Goal: Task Accomplishment & Management: Manage account settings

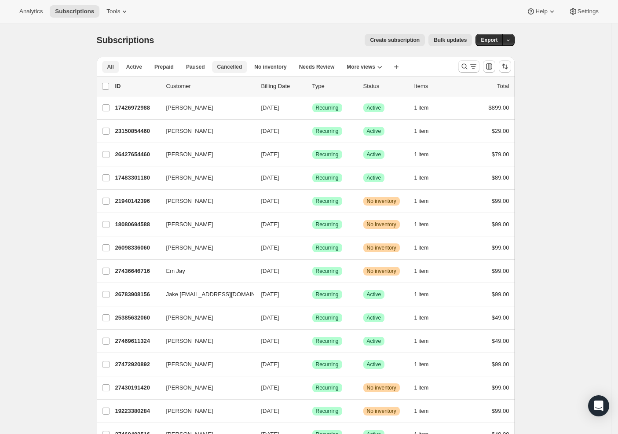
click at [229, 67] on span "Cancelled" at bounding box center [229, 66] width 25 height 7
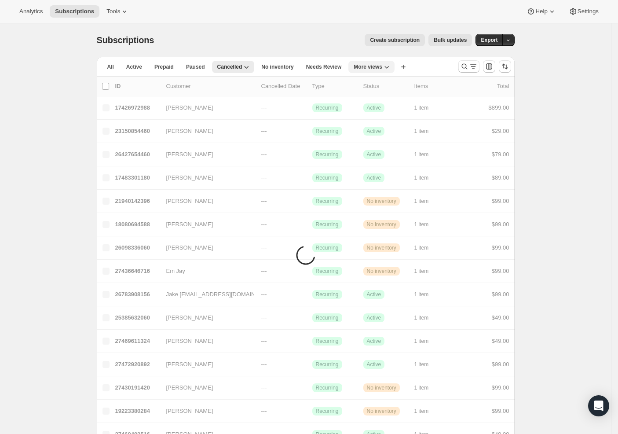
click at [357, 66] on button "More views" at bounding box center [371, 67] width 46 height 12
click at [388, 105] on button "MP Active" at bounding box center [400, 103] width 88 height 16
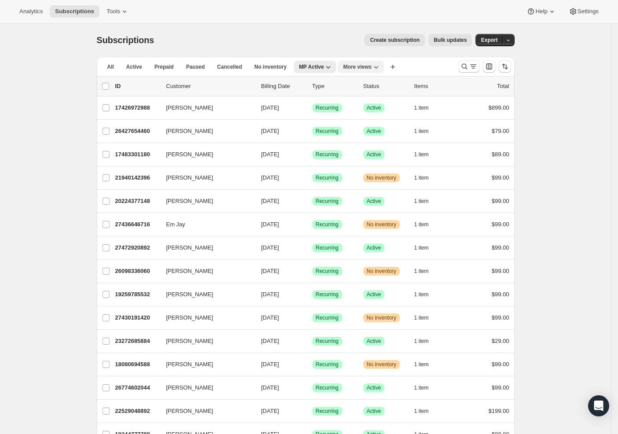
click at [372, 68] on span "More views" at bounding box center [357, 66] width 29 height 7
click at [374, 99] on button "Sermonary Active" at bounding box center [390, 103] width 88 height 16
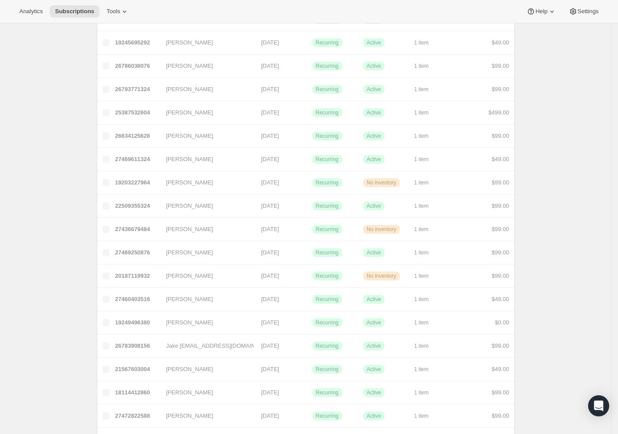
scroll to position [884, 0]
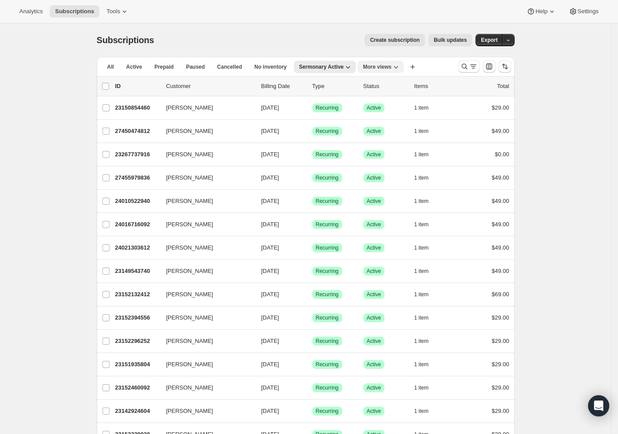
click at [400, 70] on icon "More views" at bounding box center [396, 66] width 9 height 9
click at [407, 130] on button "MP Cancelled" at bounding box center [410, 134] width 88 height 16
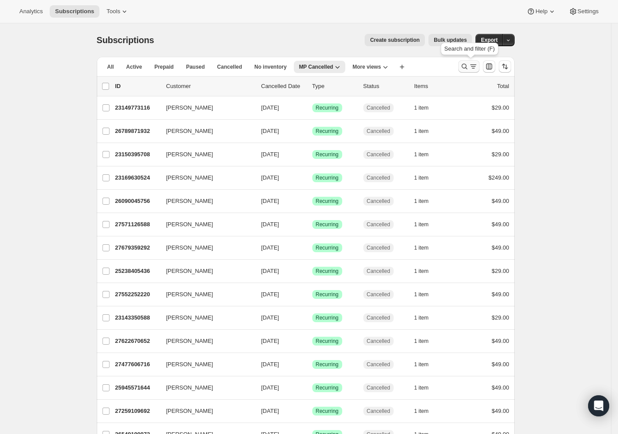
click at [476, 68] on icon "Search and filter results" at bounding box center [473, 66] width 9 height 9
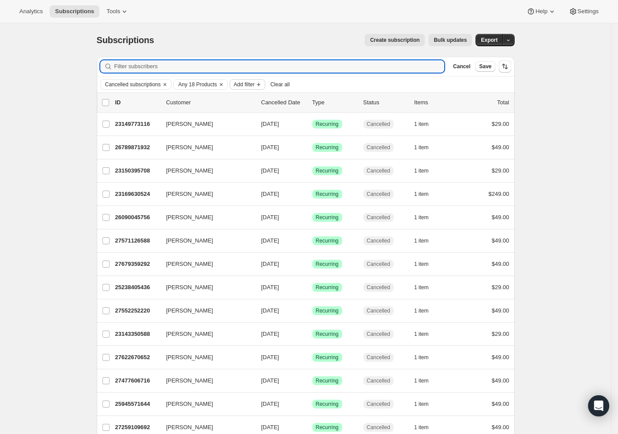
click at [265, 88] on button "Add filter" at bounding box center [247, 84] width 35 height 11
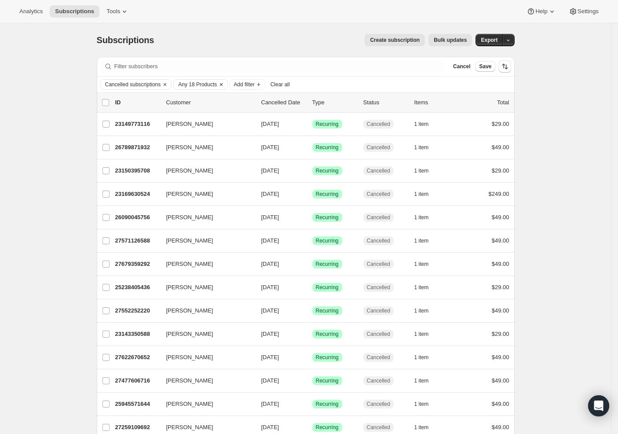
click at [207, 83] on span "Any 18 Products" at bounding box center [197, 84] width 39 height 7
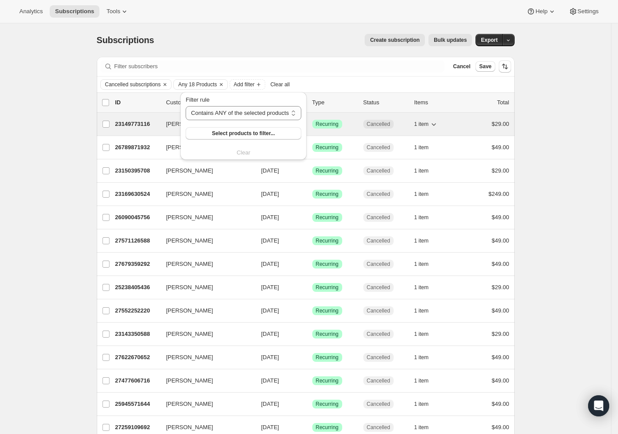
click at [427, 124] on span "1 item" at bounding box center [421, 124] width 15 height 7
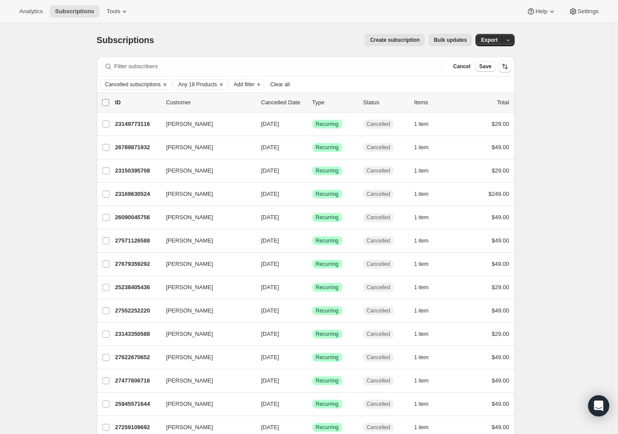
click at [107, 104] on input "0 selected" at bounding box center [105, 102] width 7 height 7
checkbox input "true"
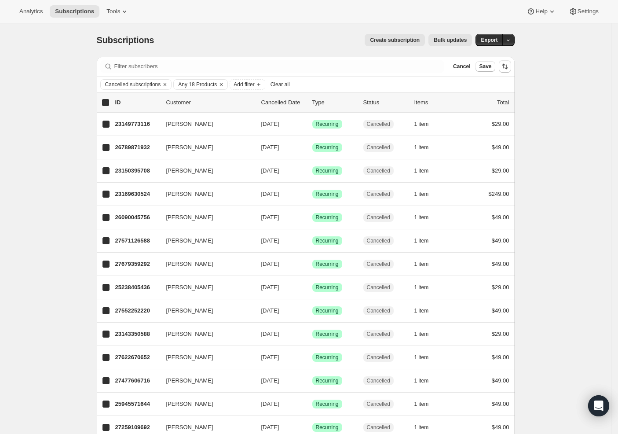
checkbox input "true"
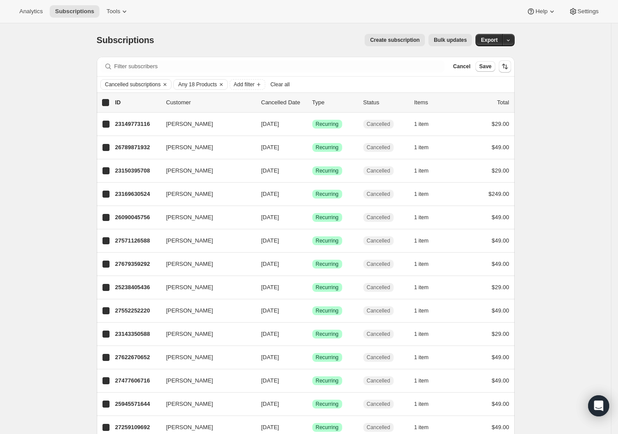
checkbox input "true"
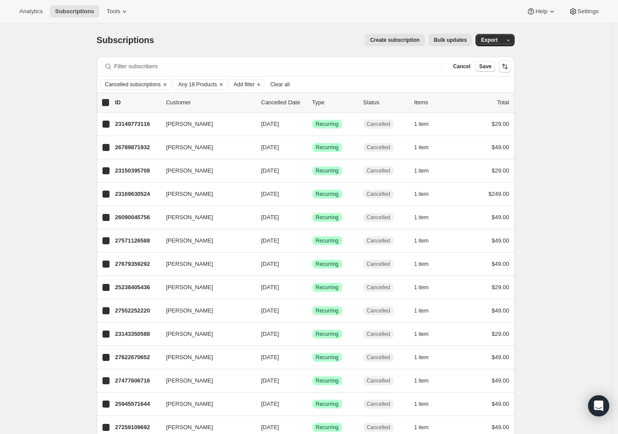
checkbox input "true"
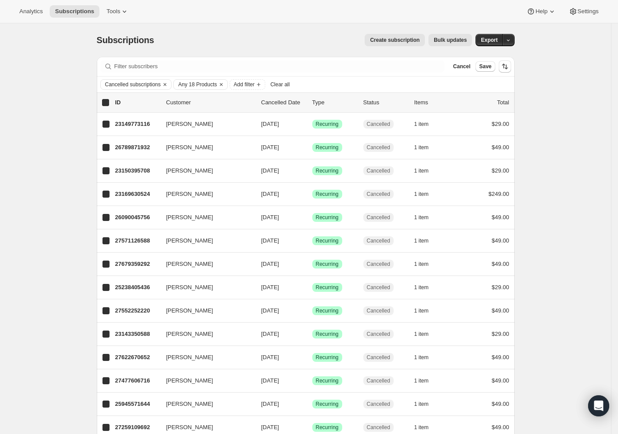
checkbox input "true"
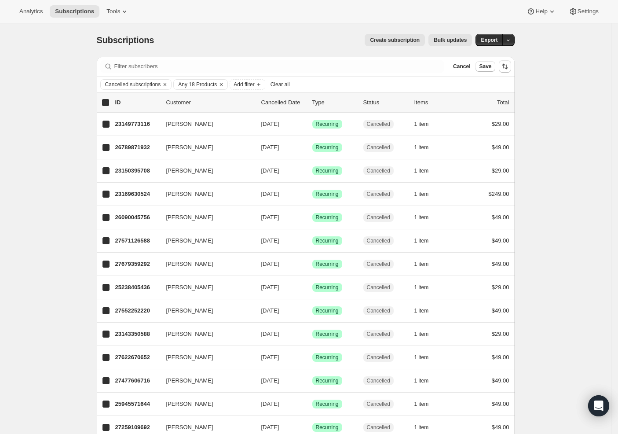
checkbox input "true"
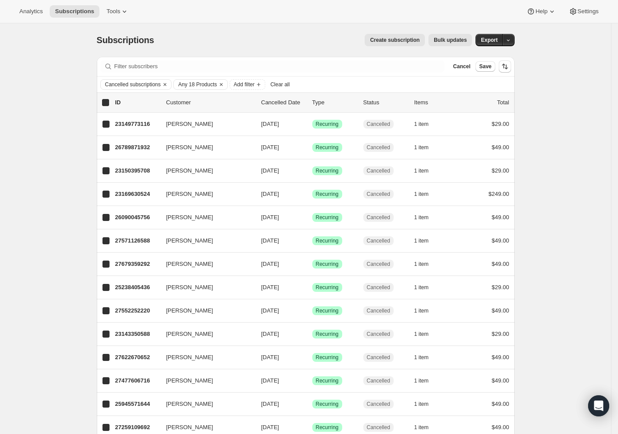
checkbox input "true"
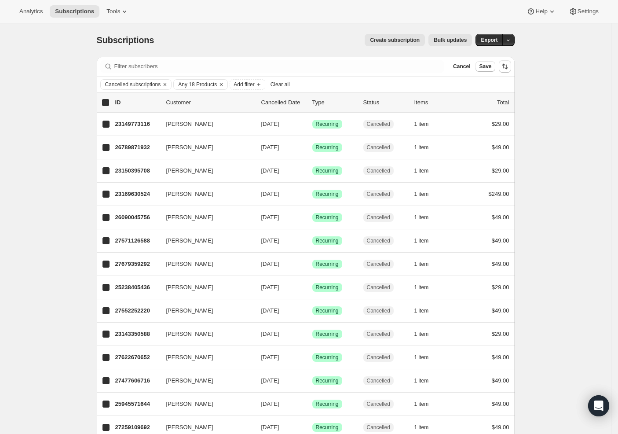
checkbox input "true"
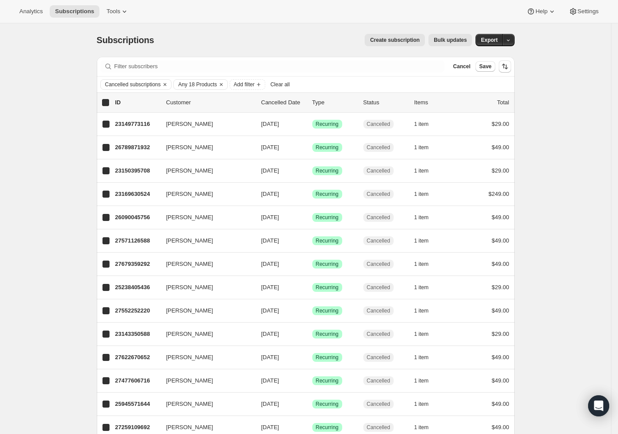
checkbox input "true"
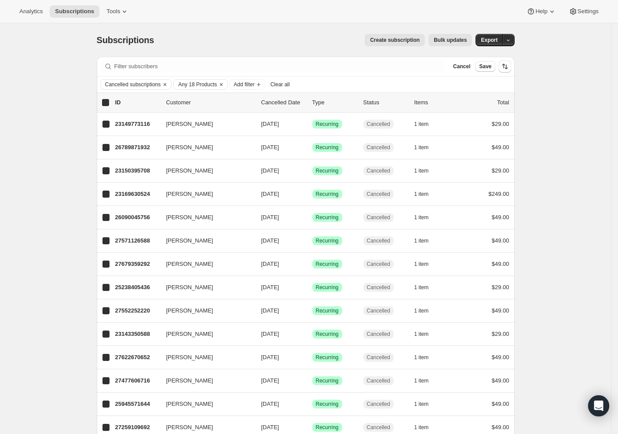
checkbox input "true"
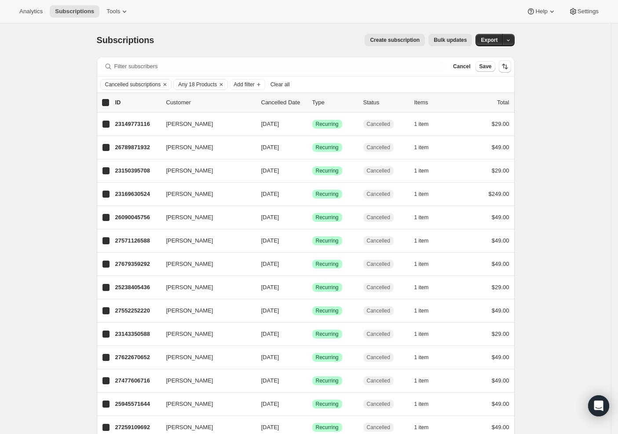
checkbox input "true"
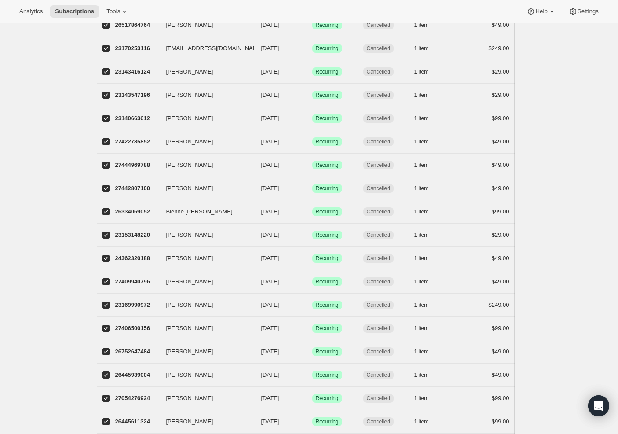
scroll to position [901, 0]
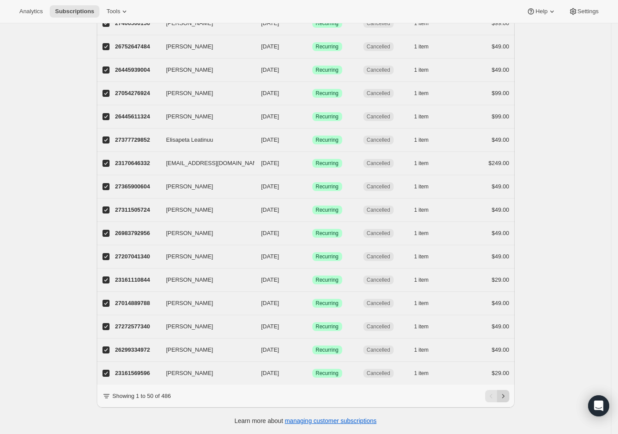
click at [507, 398] on icon "Next" at bounding box center [503, 396] width 9 height 9
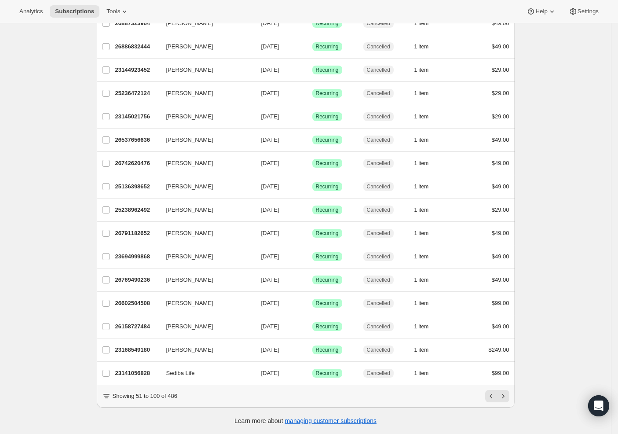
checkbox input "false"
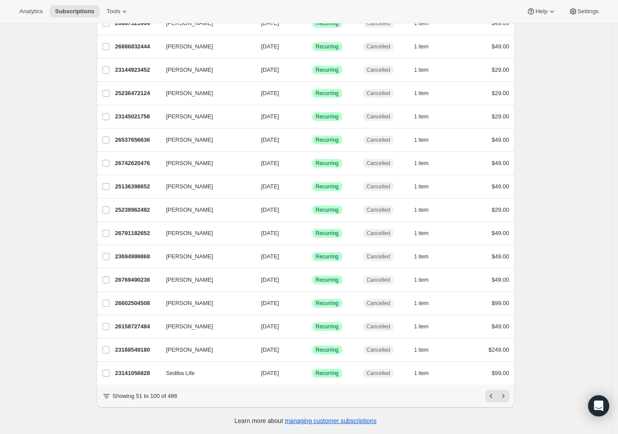
checkbox input "false"
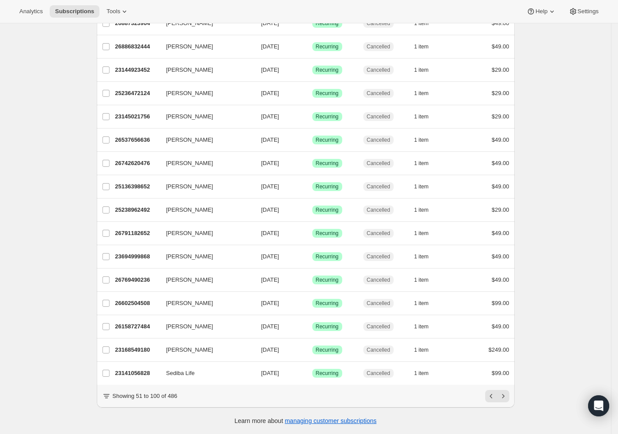
checkbox input "false"
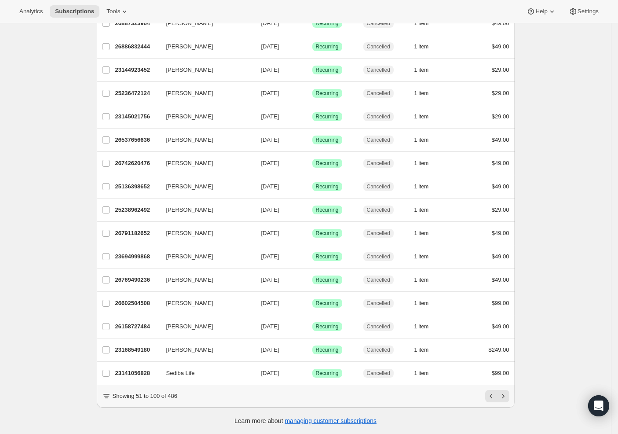
checkbox input "false"
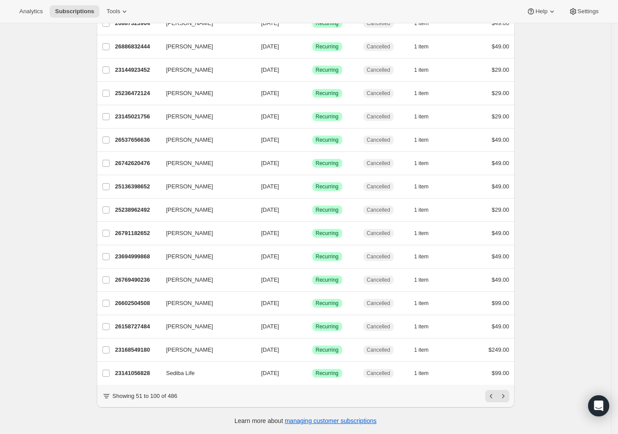
checkbox input "false"
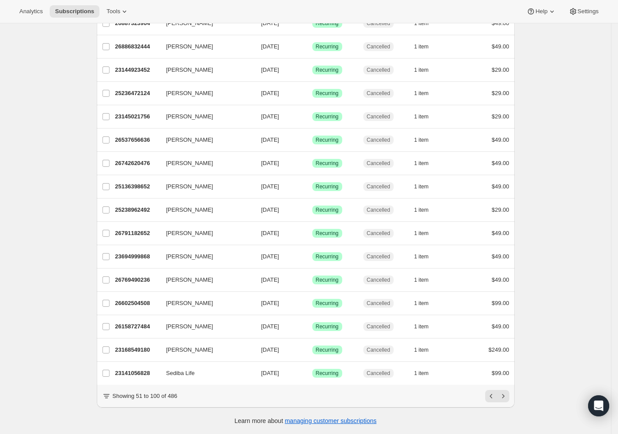
checkbox input "false"
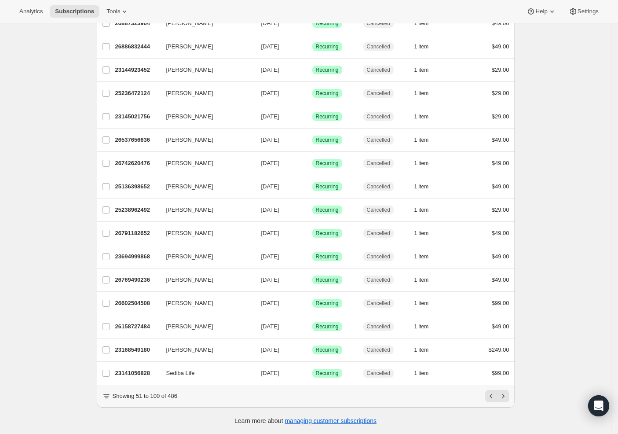
checkbox input "false"
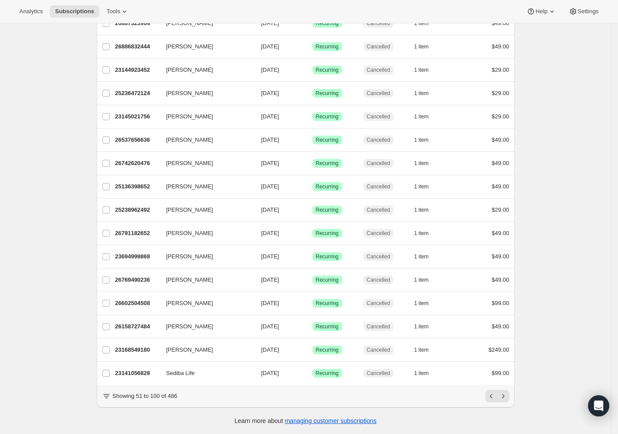
checkbox input "false"
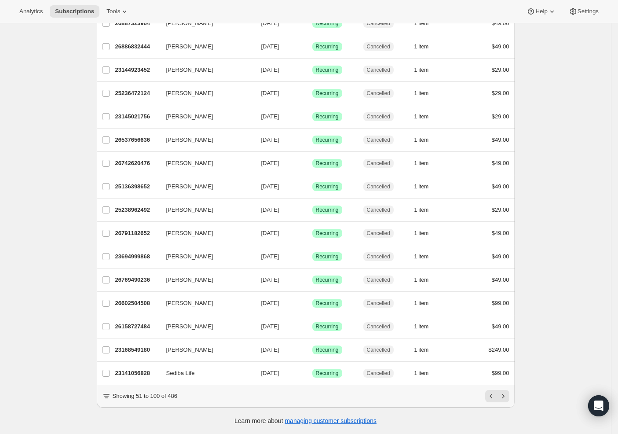
checkbox input "false"
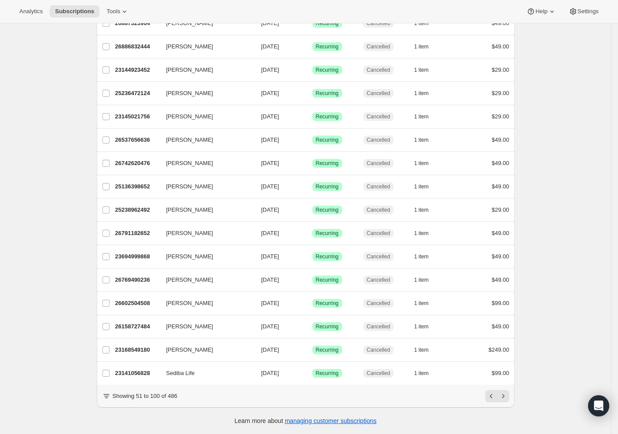
checkbox input "false"
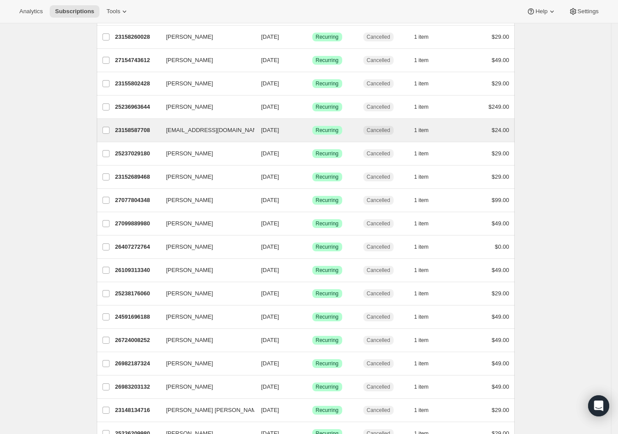
scroll to position [122, 0]
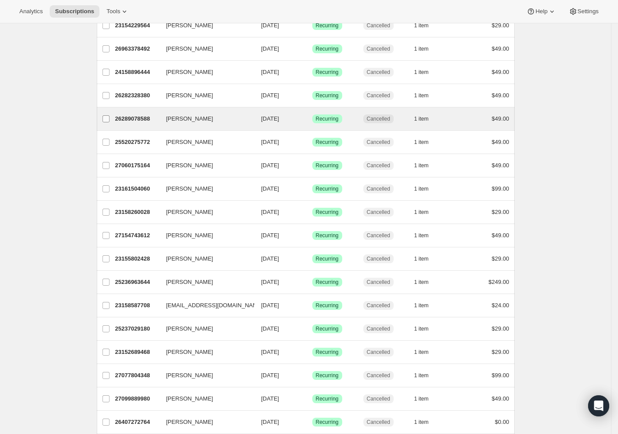
click at [107, 115] on span at bounding box center [106, 119] width 8 height 8
click at [107, 115] on input "Susanne Koch" at bounding box center [106, 118] width 7 height 7
checkbox input "true"
checkbox input "false"
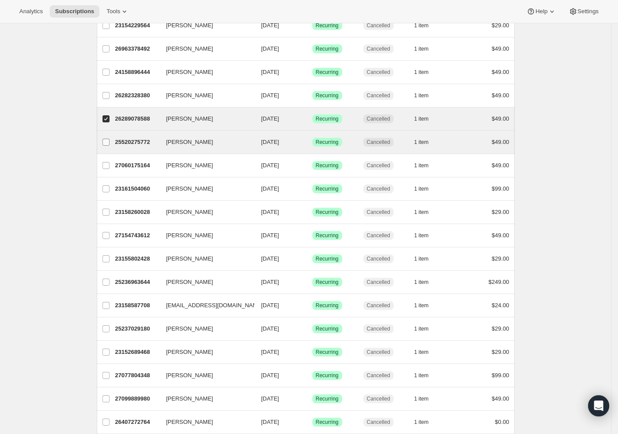
scroll to position [0, 0]
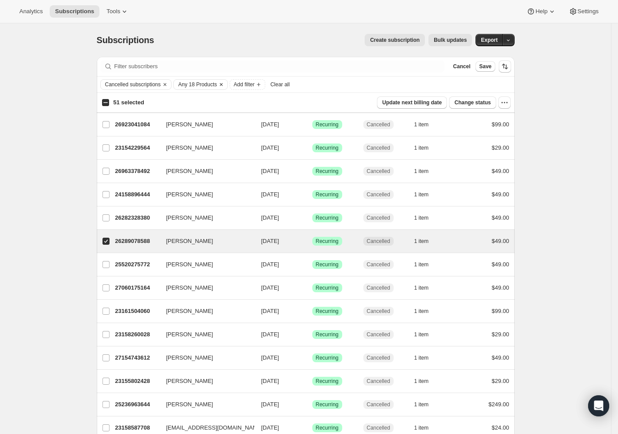
click at [217, 86] on span "Any 18 Products" at bounding box center [197, 84] width 39 height 7
click at [252, 131] on span "Select products to filter..." at bounding box center [243, 133] width 63 height 7
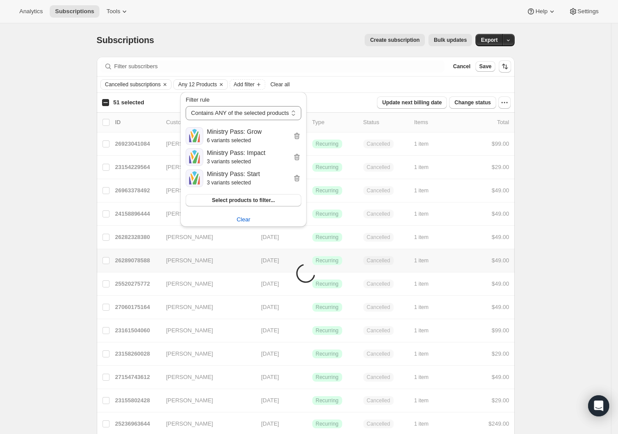
checkbox input "false"
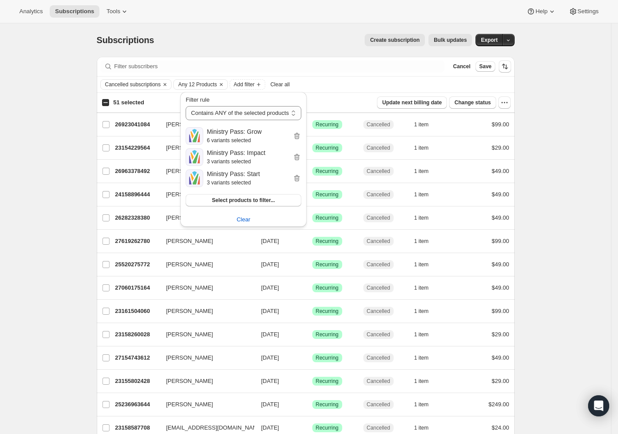
click at [109, 102] on input "51 selected" at bounding box center [105, 102] width 7 height 7
checkbox input "true"
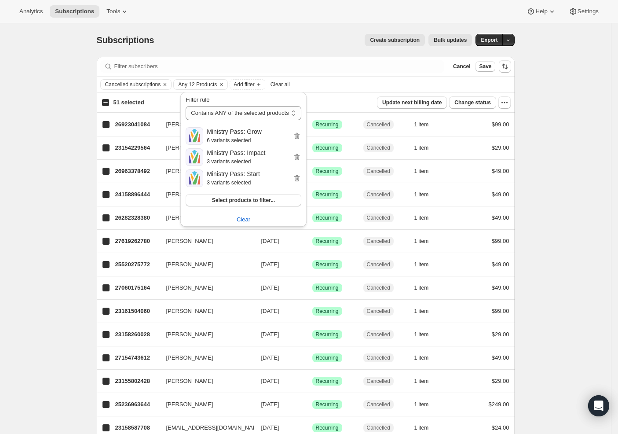
checkbox input "true"
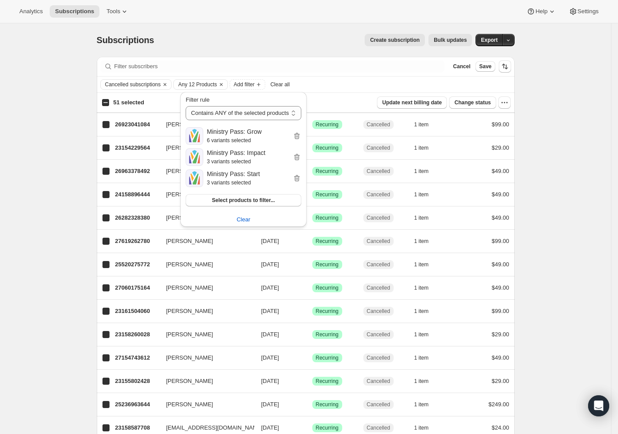
checkbox input "true"
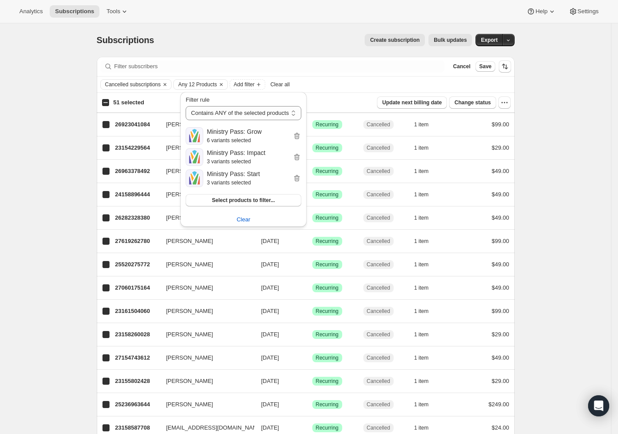
checkbox input "true"
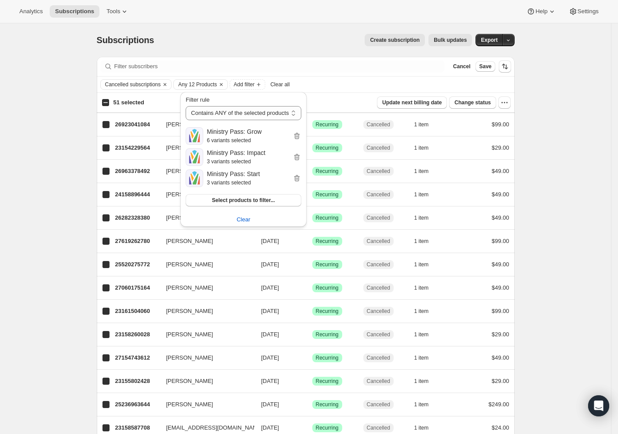
checkbox input "true"
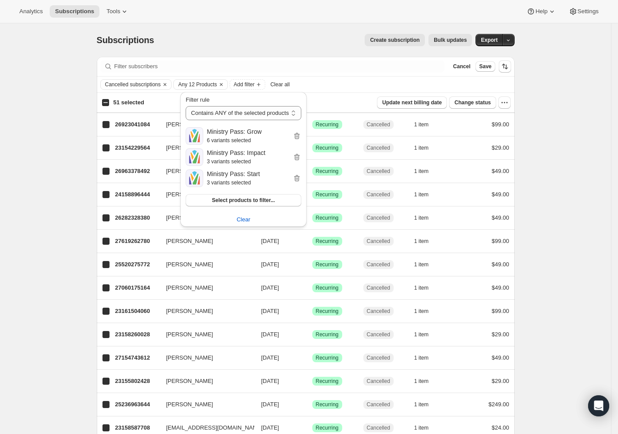
checkbox input "true"
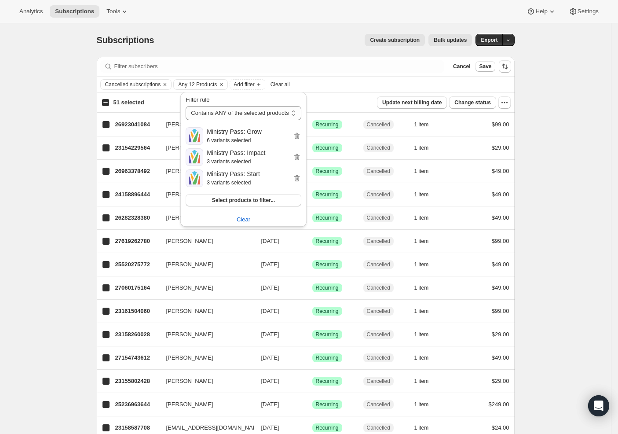
checkbox input "true"
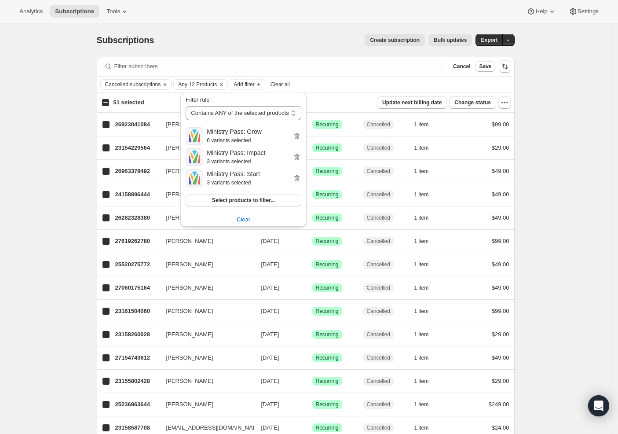
checkbox input "true"
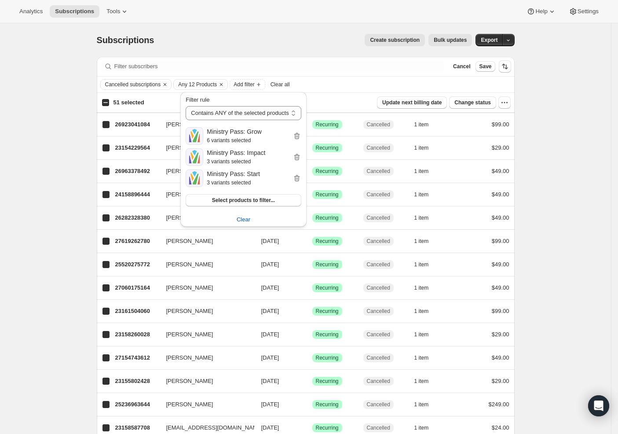
checkbox input "true"
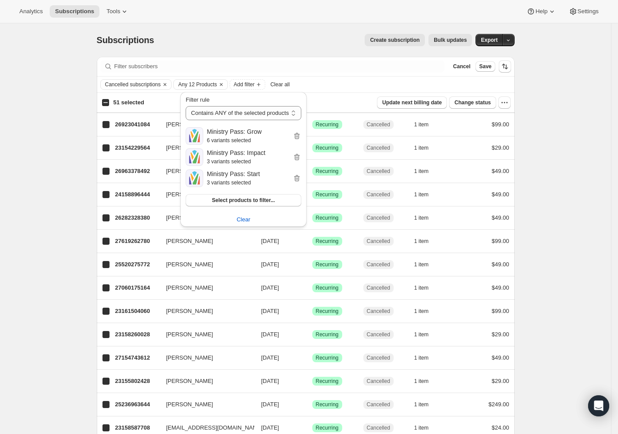
checkbox input "true"
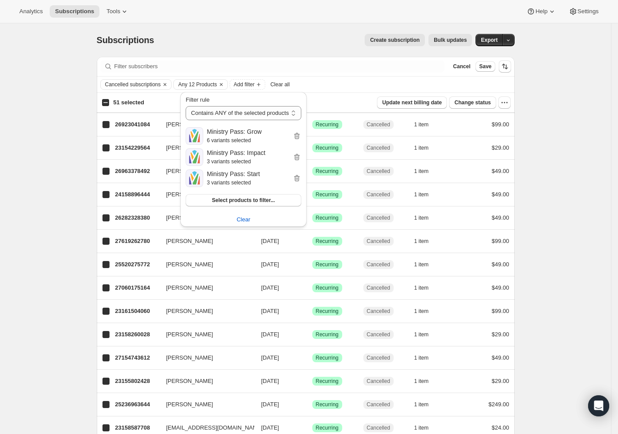
checkbox input "true"
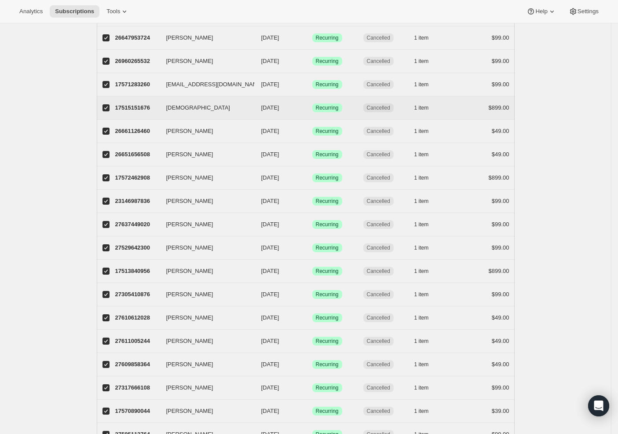
scroll to position [901, 0]
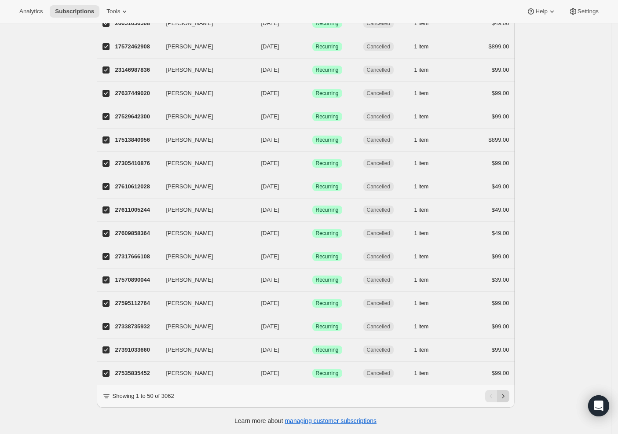
click at [508, 396] on icon "Next" at bounding box center [503, 396] width 9 height 9
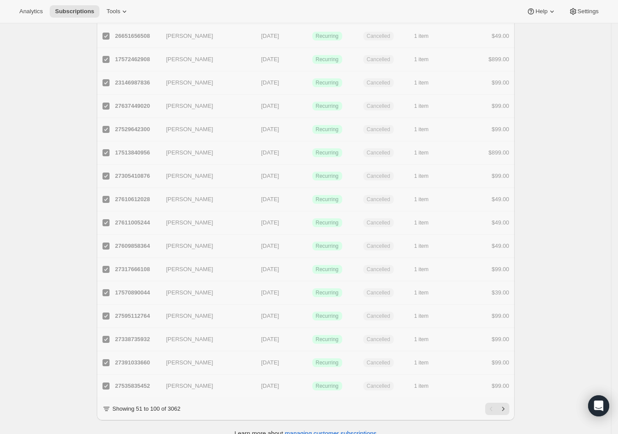
scroll to position [920, 0]
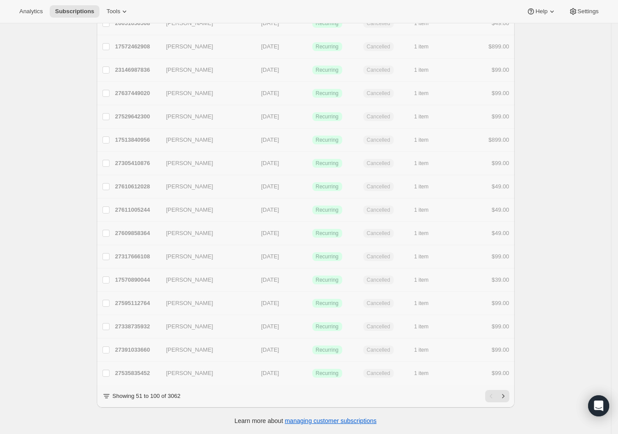
checkbox input "false"
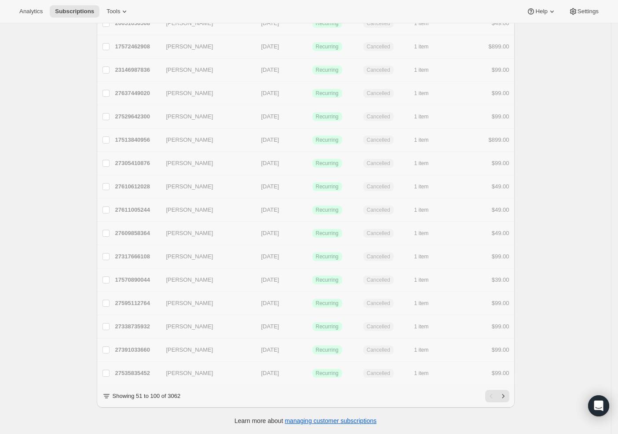
checkbox input "false"
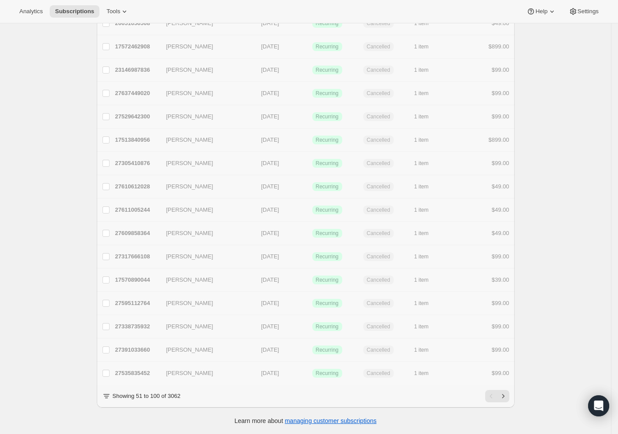
checkbox input "false"
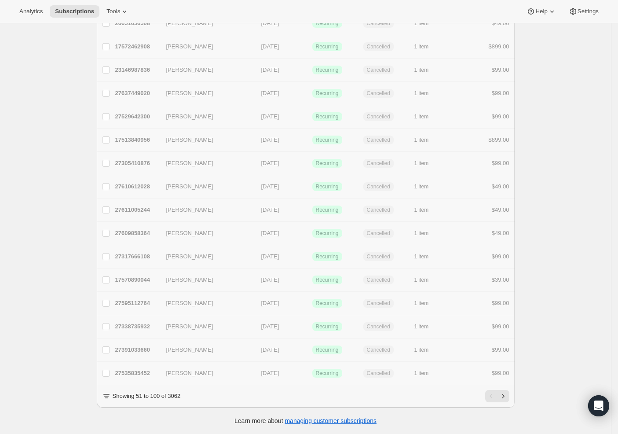
checkbox input "false"
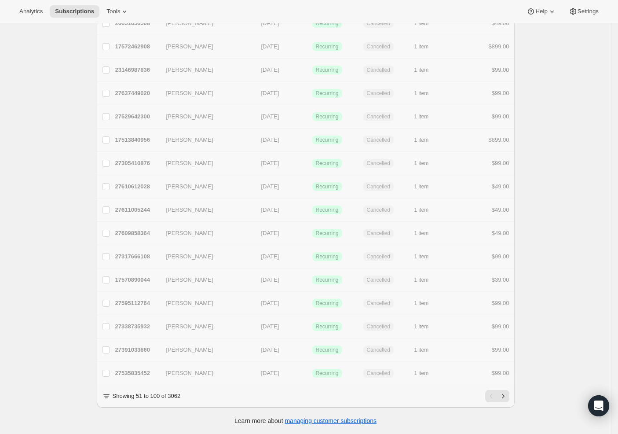
checkbox input "false"
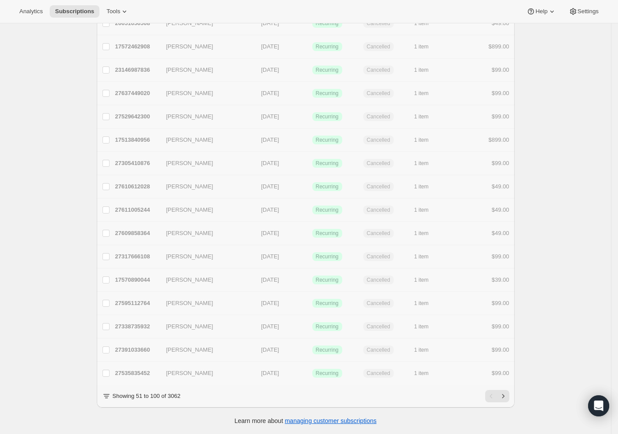
checkbox input "false"
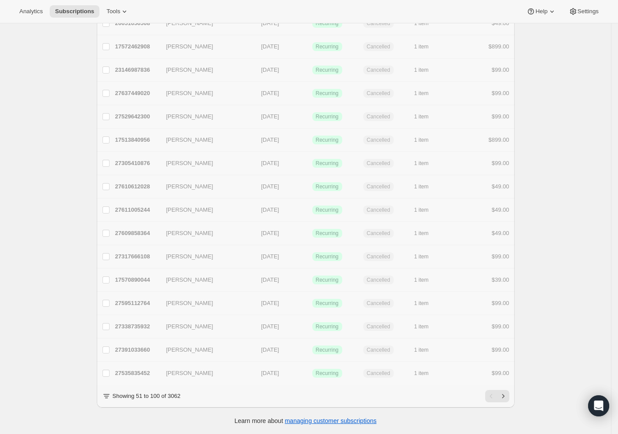
checkbox input "false"
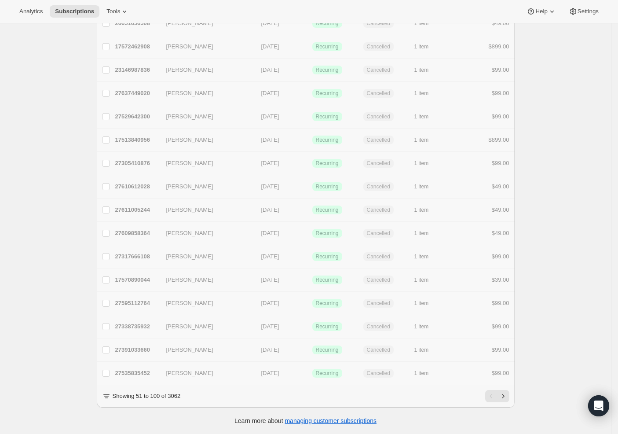
checkbox input "false"
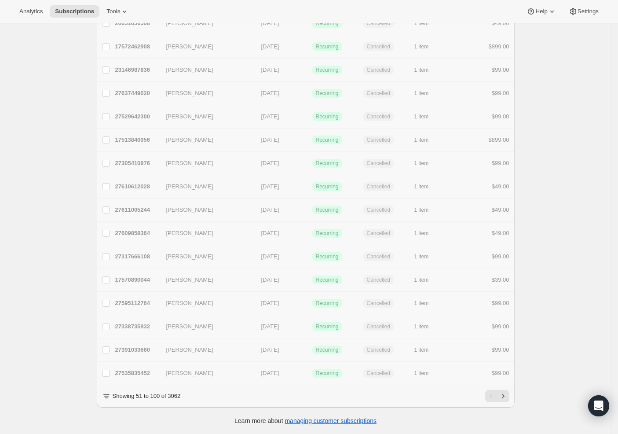
checkbox input "false"
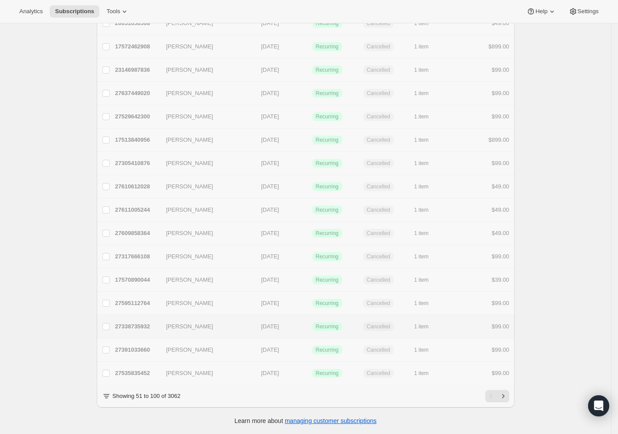
scroll to position [901, 0]
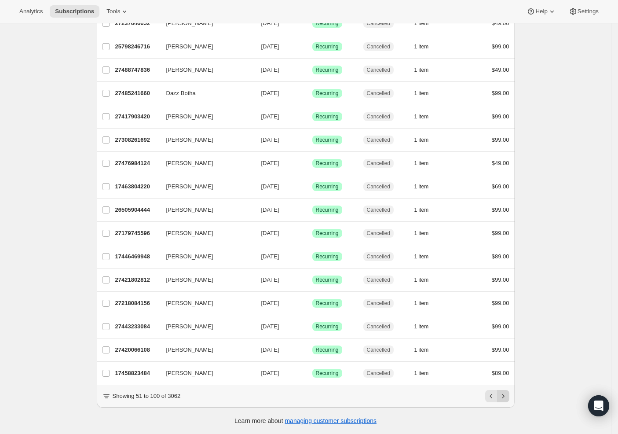
click at [502, 394] on icon "Next" at bounding box center [503, 396] width 9 height 9
click at [504, 396] on icon "Next" at bounding box center [503, 396] width 9 height 9
click at [495, 396] on icon "Previous" at bounding box center [491, 396] width 9 height 9
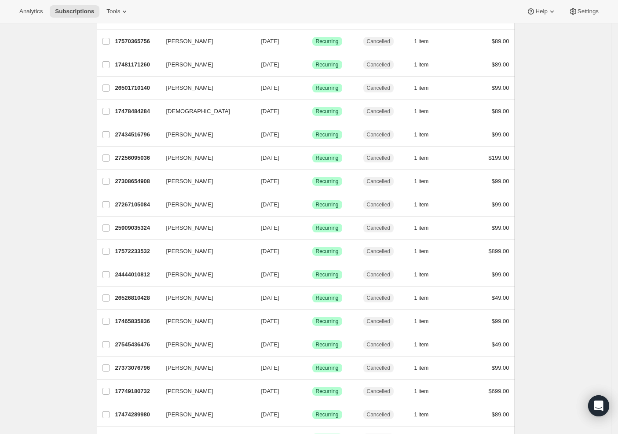
scroll to position [0, 0]
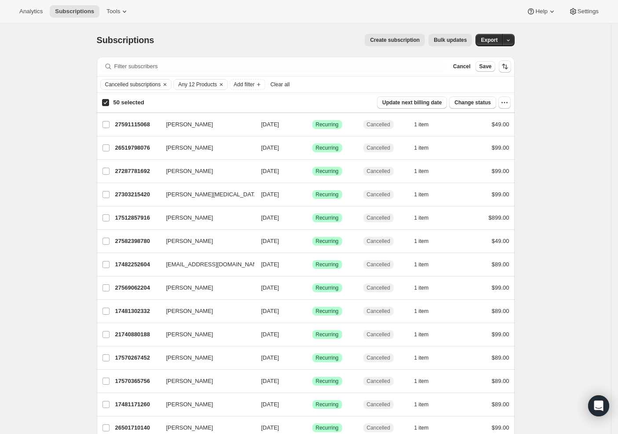
click at [109, 101] on input "50 selected" at bounding box center [105, 102] width 7 height 7
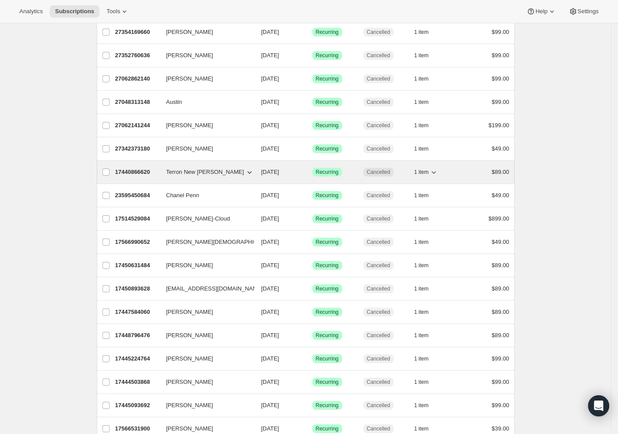
scroll to position [900, 0]
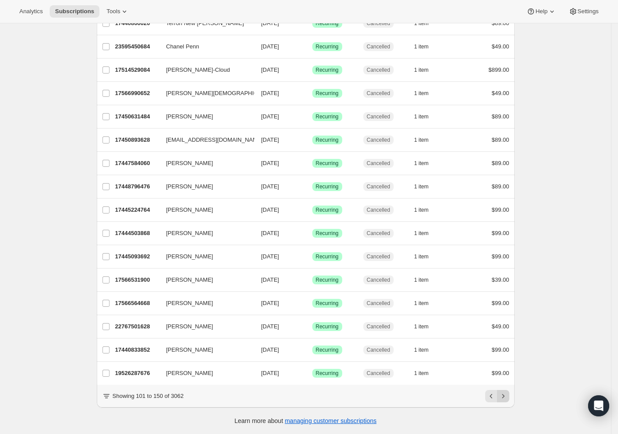
click at [504, 398] on icon "Next" at bounding box center [503, 396] width 9 height 9
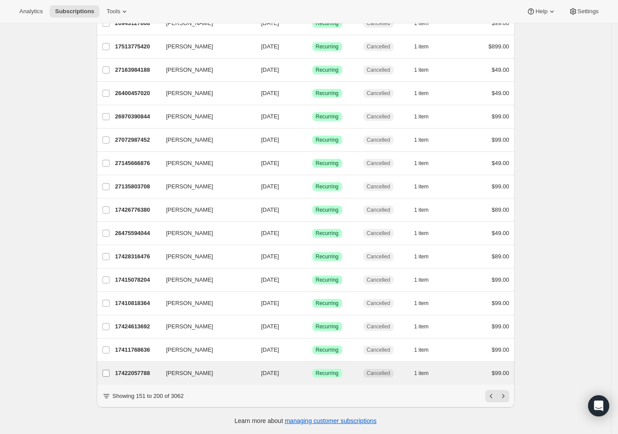
click at [107, 370] on input "Andrea Mitchell" at bounding box center [106, 373] width 7 height 7
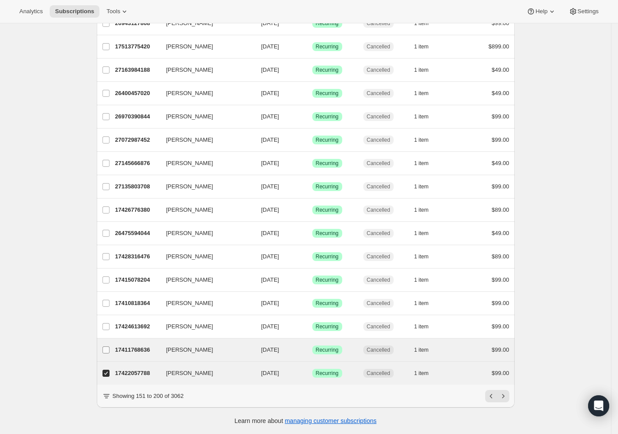
click at [110, 346] on input "Michael Hooven" at bounding box center [106, 349] width 7 height 7
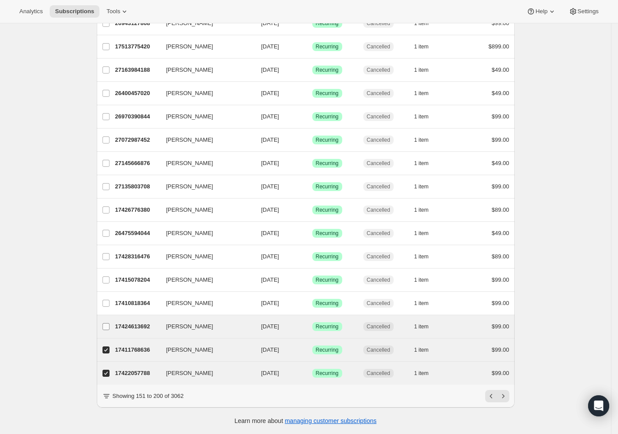
click at [106, 322] on span at bounding box center [106, 326] width 8 height 8
click at [106, 323] on input "B Adams" at bounding box center [106, 326] width 7 height 7
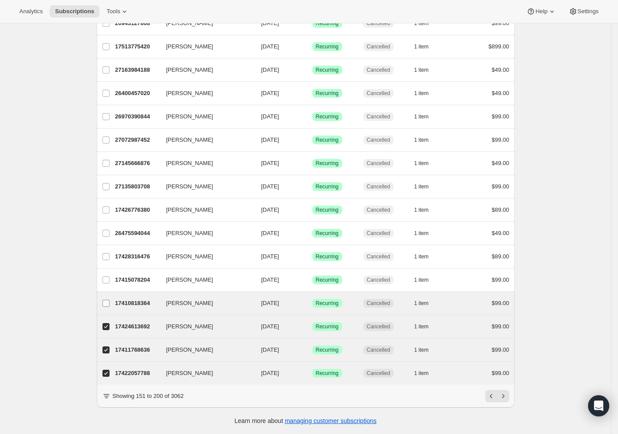
click at [109, 300] on input "carlos torres" at bounding box center [106, 303] width 7 height 7
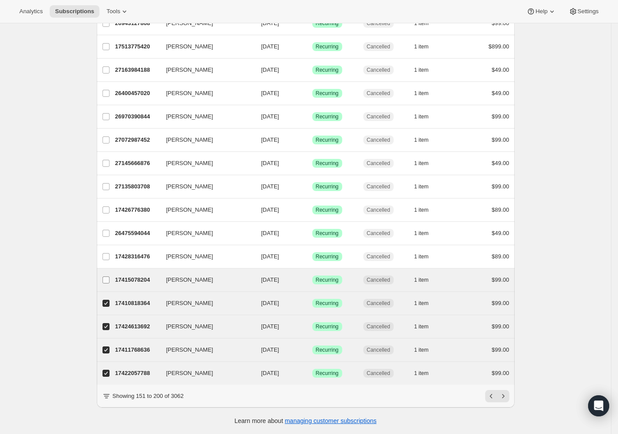
click at [104, 270] on label "Thomas P. O'Reilly" at bounding box center [106, 279] width 18 height 23
click at [104, 276] on input "Thomas P. O'Reilly" at bounding box center [106, 279] width 7 height 7
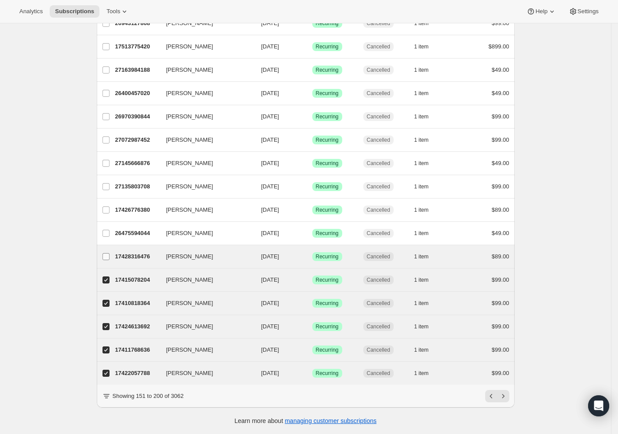
click at [106, 253] on input "Darryl McCollum" at bounding box center [106, 256] width 7 height 7
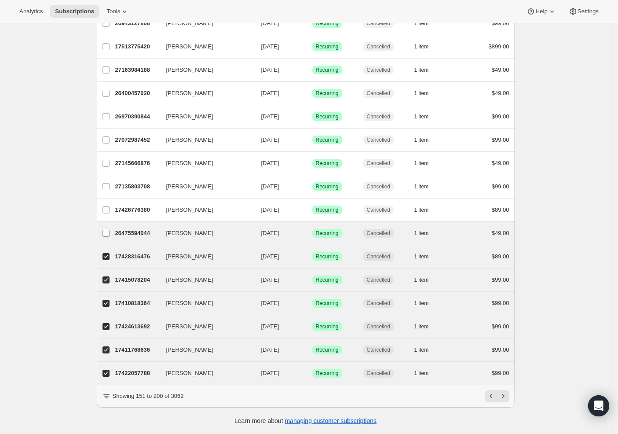
click at [107, 230] on input "Jeffrey Acheampong" at bounding box center [106, 233] width 7 height 7
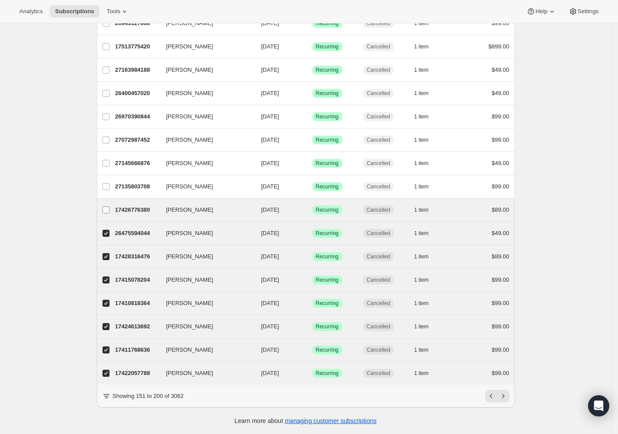
click at [110, 199] on label "Joshua Lopez" at bounding box center [106, 209] width 18 height 23
click at [110, 206] on input "Joshua Lopez" at bounding box center [106, 209] width 7 height 7
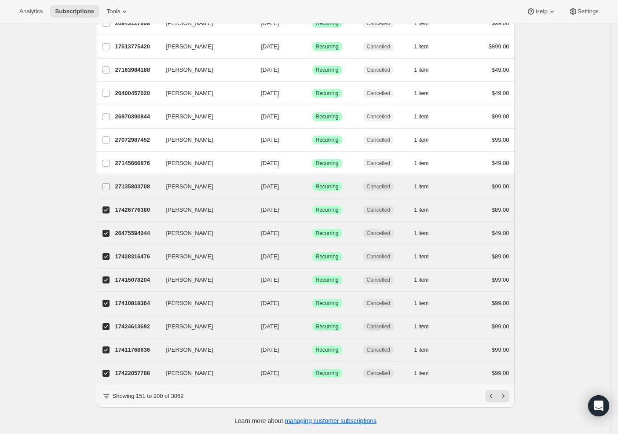
click at [106, 183] on input "Nate Manore" at bounding box center [106, 186] width 7 height 7
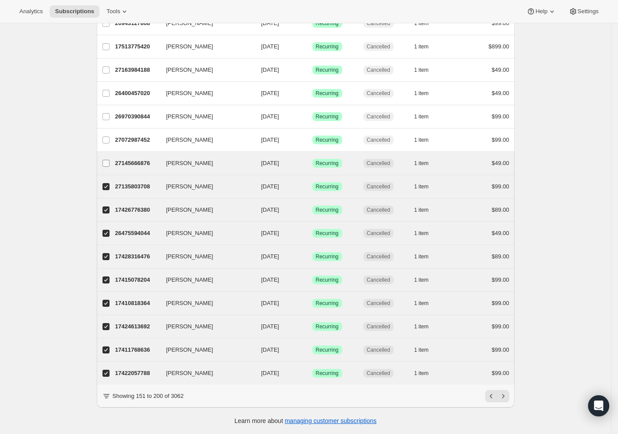
click at [108, 160] on input "Dell Brantley" at bounding box center [106, 163] width 7 height 7
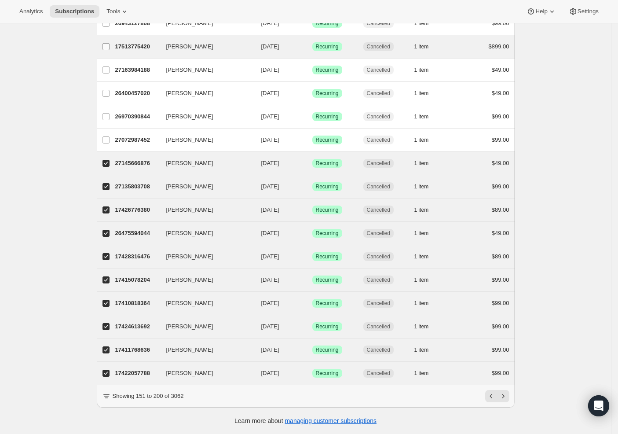
click at [113, 43] on label "Laurie Klingenberg" at bounding box center [106, 46] width 18 height 23
click at [110, 43] on input "Laurie Klingenberg" at bounding box center [106, 46] width 7 height 7
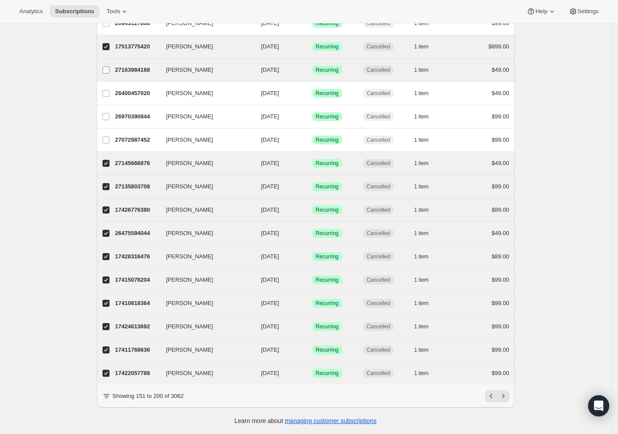
click at [113, 62] on label "Benjamin Hager" at bounding box center [106, 70] width 18 height 23
click at [110, 66] on input "Benjamin Hager" at bounding box center [106, 69] width 7 height 7
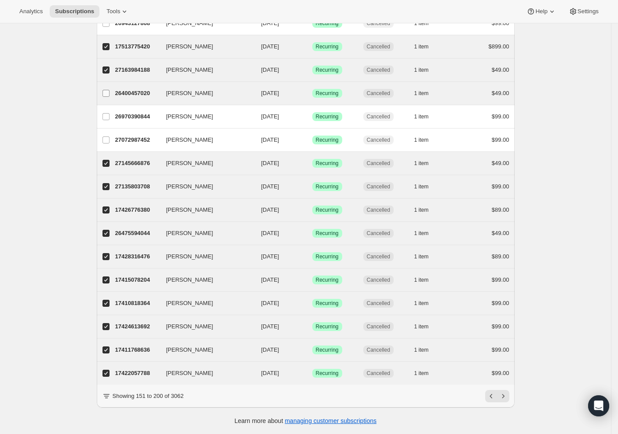
click at [109, 90] on input "jonathan schallmo" at bounding box center [106, 93] width 7 height 7
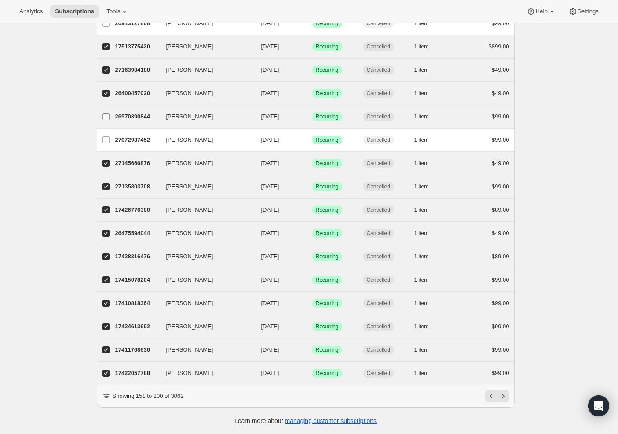
click at [108, 113] on input "Phillip Burch" at bounding box center [106, 116] width 7 height 7
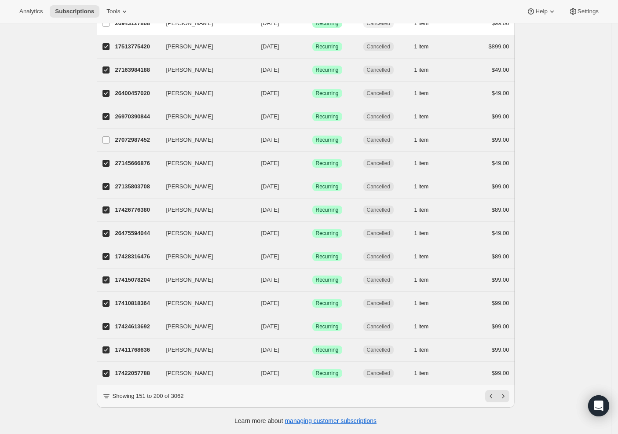
click at [107, 129] on label "Keith Saunders" at bounding box center [106, 139] width 18 height 23
click at [107, 136] on input "Keith Saunders" at bounding box center [106, 139] width 7 height 7
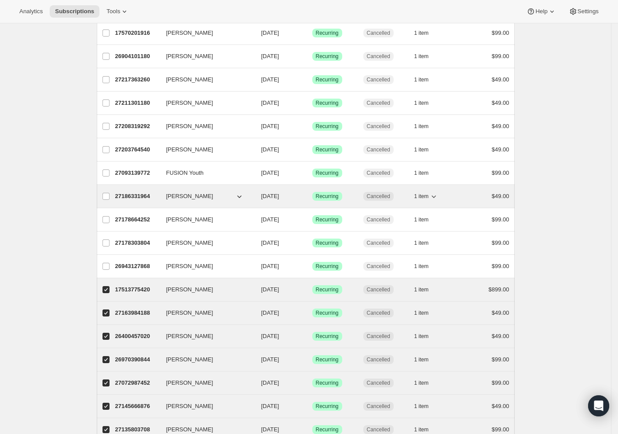
scroll to position [901, 0]
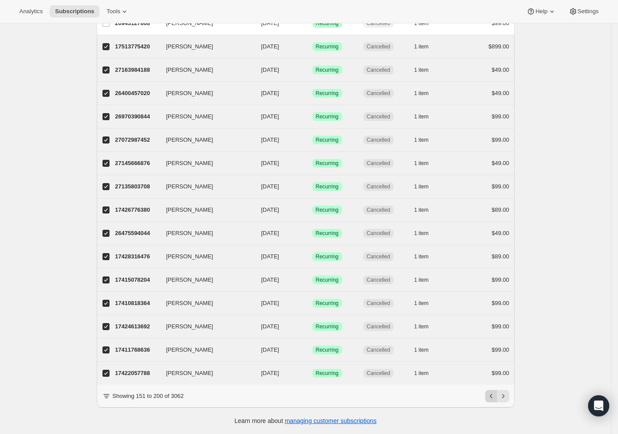
click at [496, 395] on icon "Previous" at bounding box center [491, 396] width 9 height 9
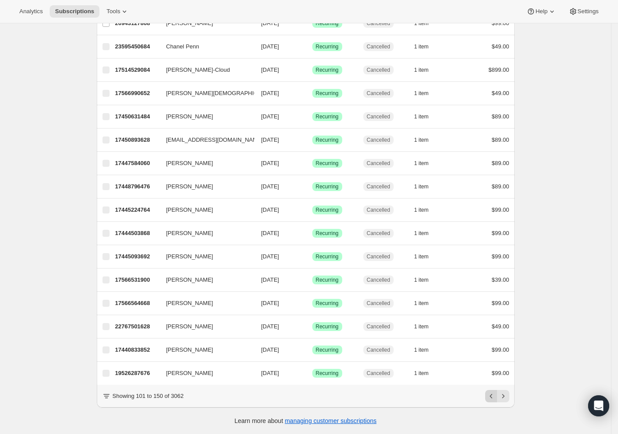
click at [491, 399] on icon "Previous" at bounding box center [491, 396] width 9 height 9
